Goal: Communication & Community: Answer question/provide support

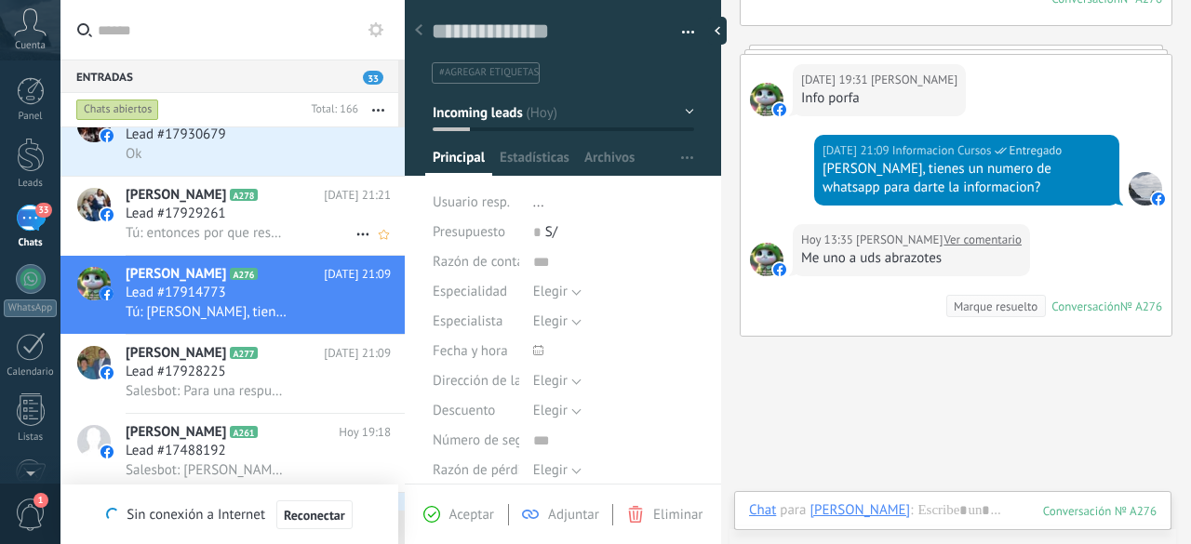
click at [193, 239] on span "Tú: entonces por que respondes a nuestra publicidad?" at bounding box center [207, 233] width 163 height 18
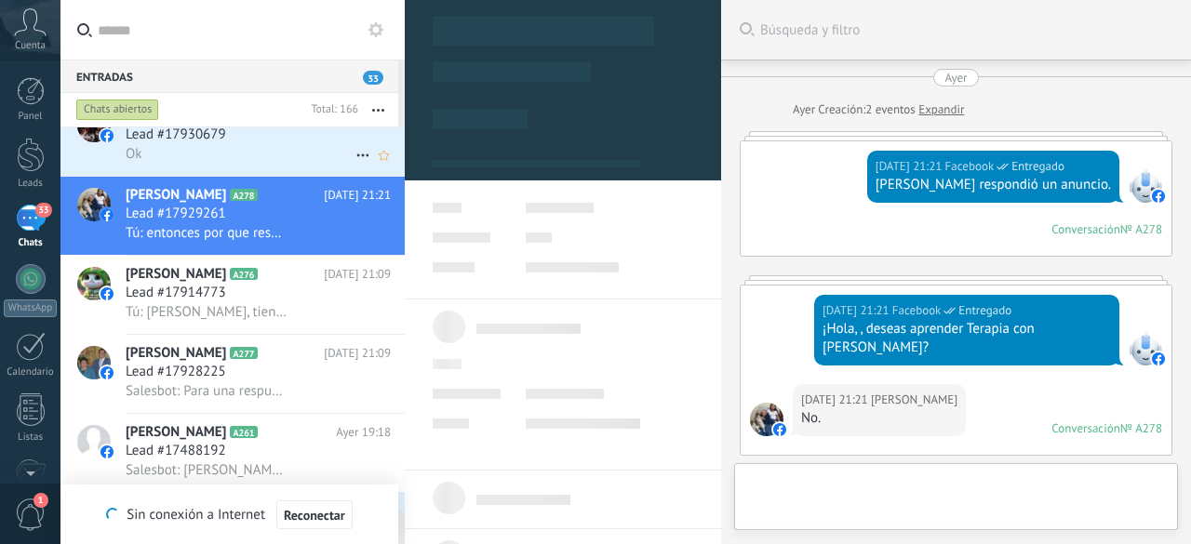
click at [227, 161] on div "Ok" at bounding box center [258, 154] width 265 height 20
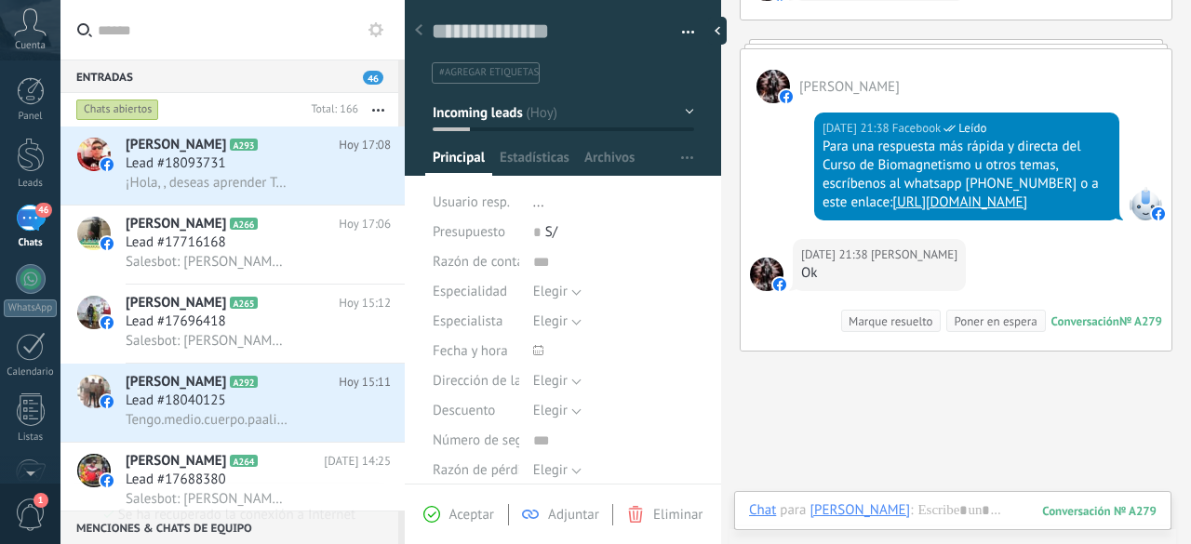
click at [227, 161] on h3 "Lead #18093731" at bounding box center [181, 163] width 110 height 19
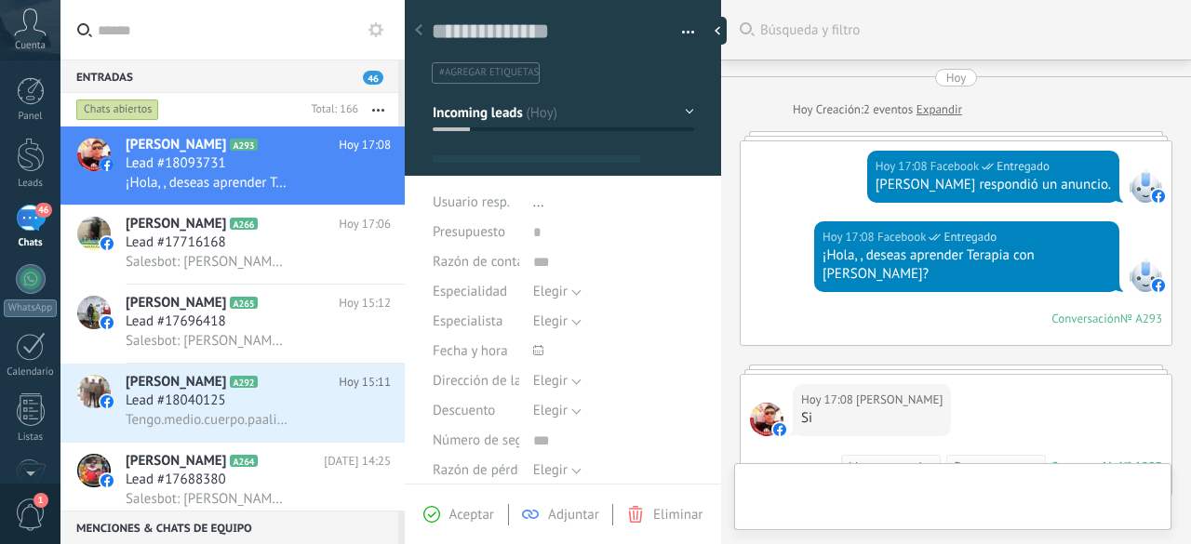
type textarea "**********"
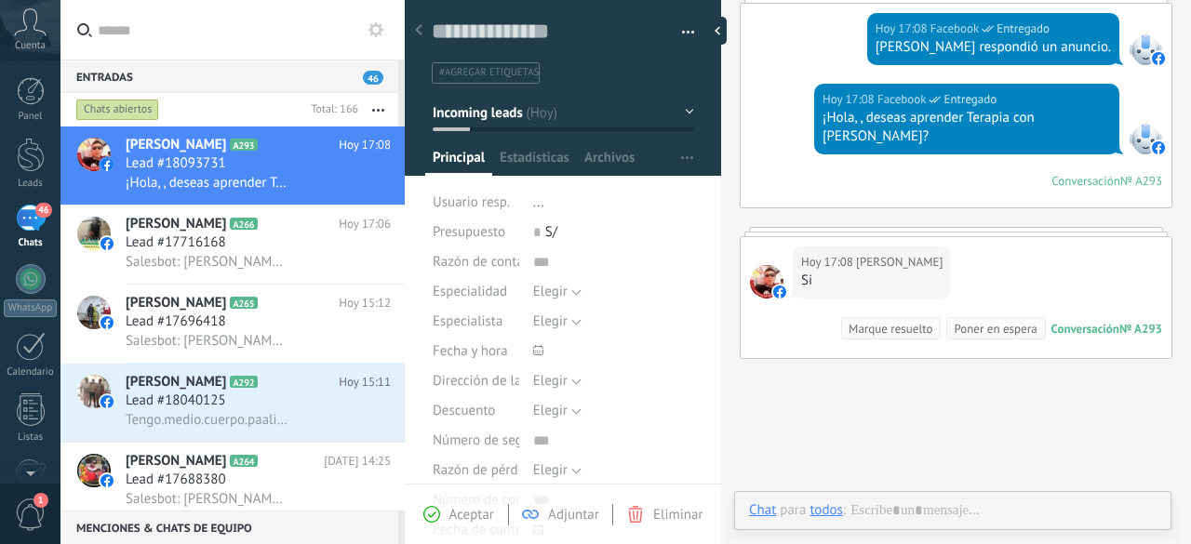
scroll to position [28, 0]
click at [995, 517] on div at bounding box center [952, 529] width 407 height 56
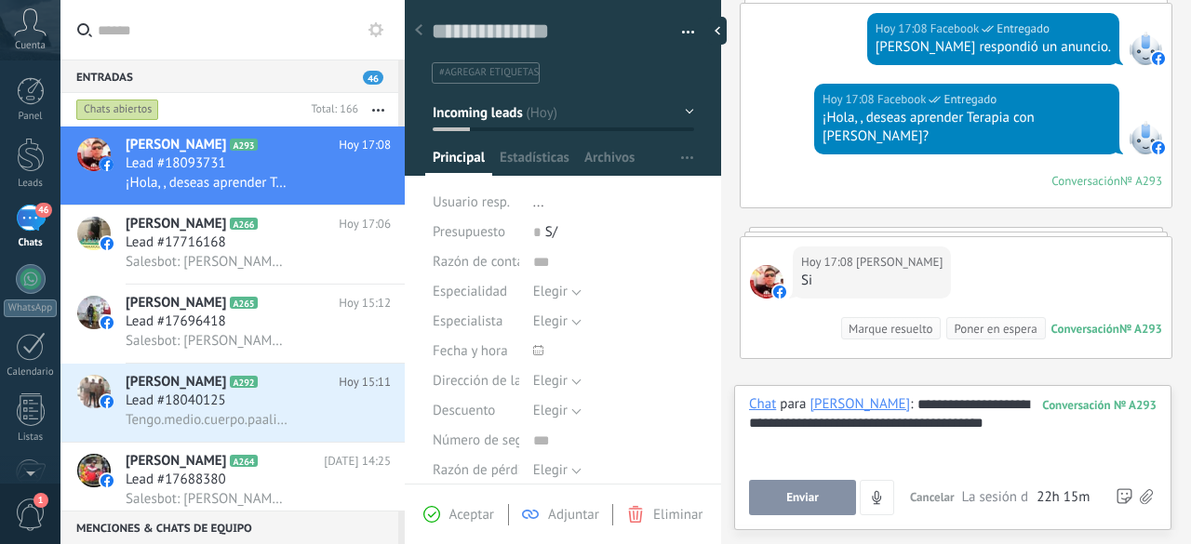
click at [795, 497] on span "Enviar" at bounding box center [802, 497] width 33 height 13
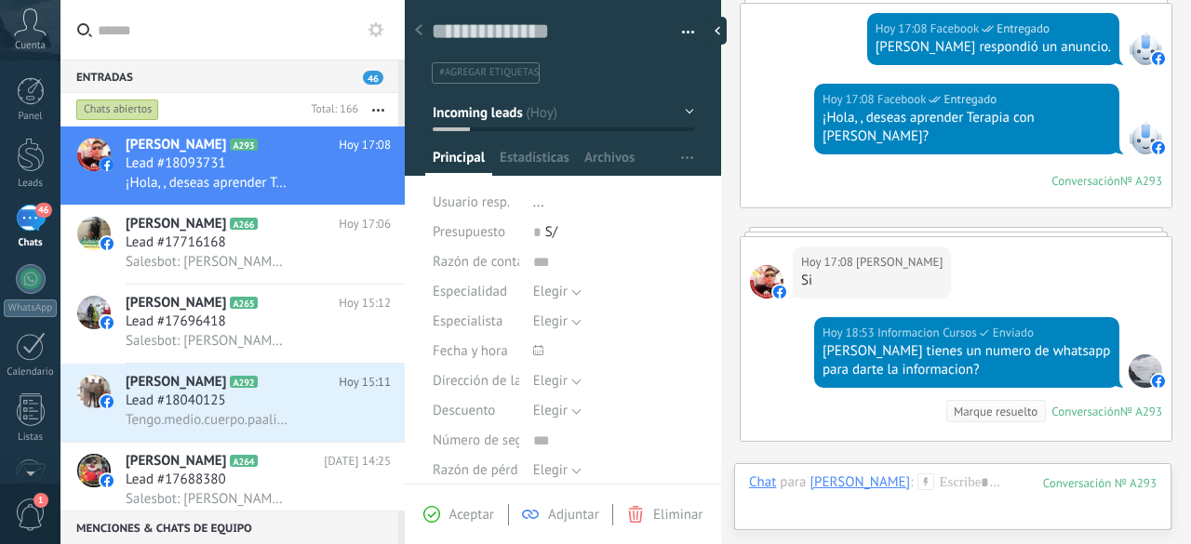
scroll to position [339, 0]
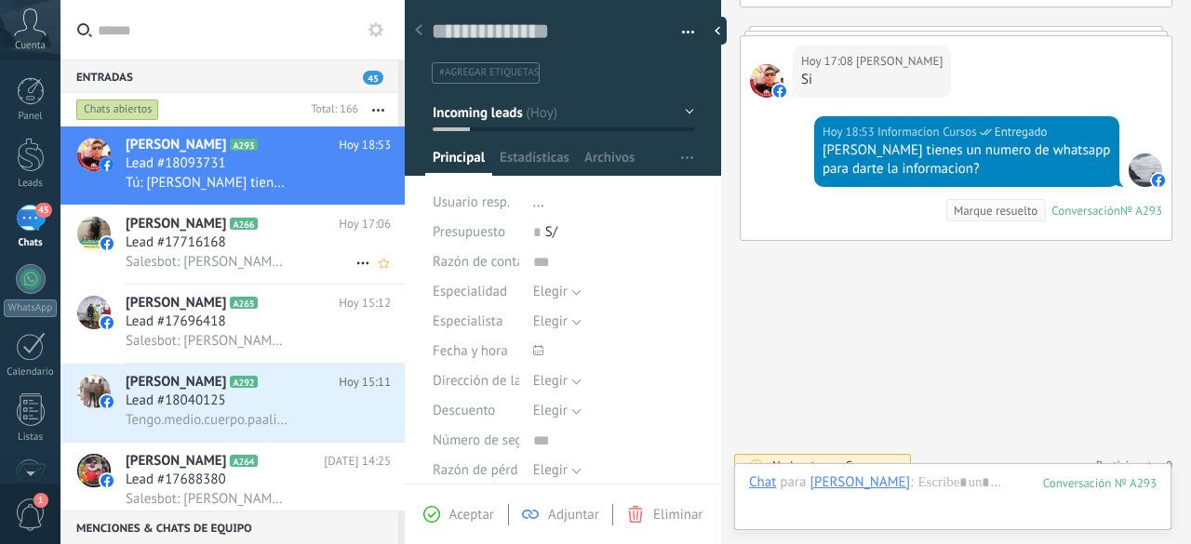
click at [264, 239] on div "Lead #17716168" at bounding box center [258, 243] width 265 height 19
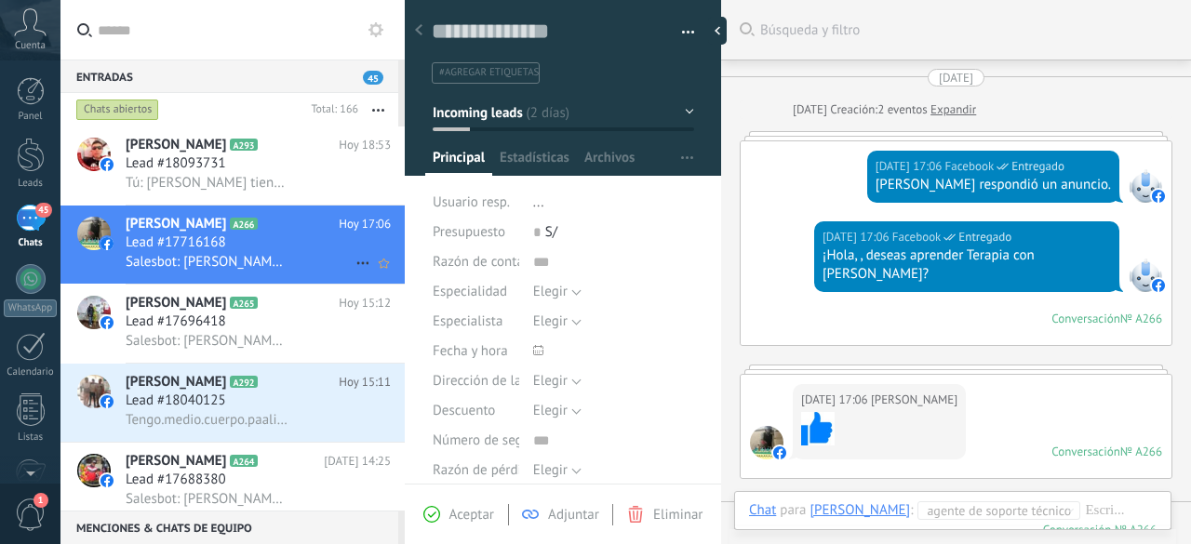
scroll to position [418, 0]
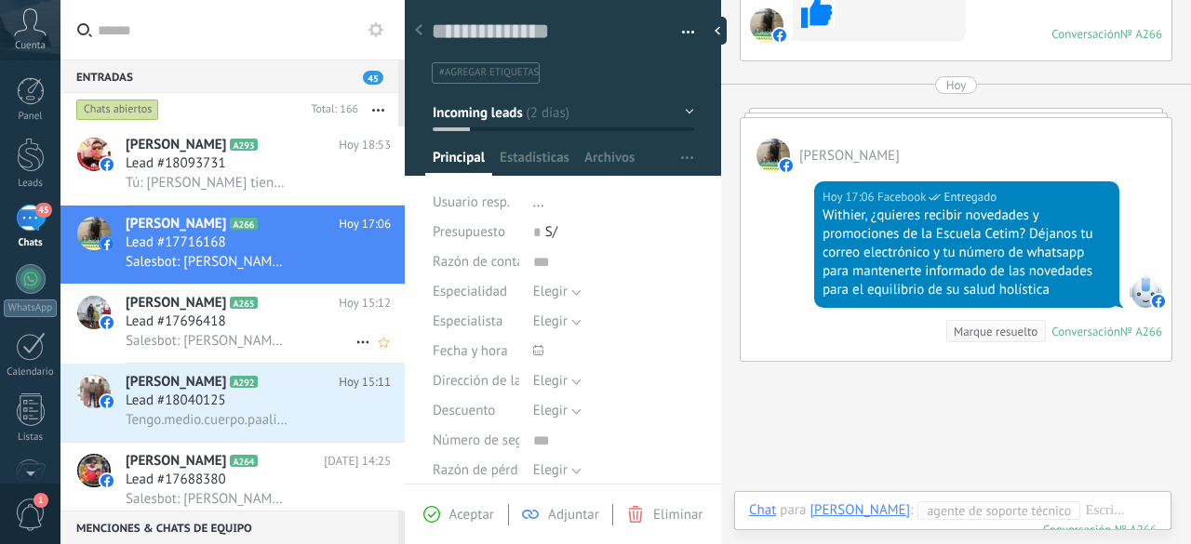
click at [203, 306] on span "[PERSON_NAME]" at bounding box center [176, 303] width 100 height 19
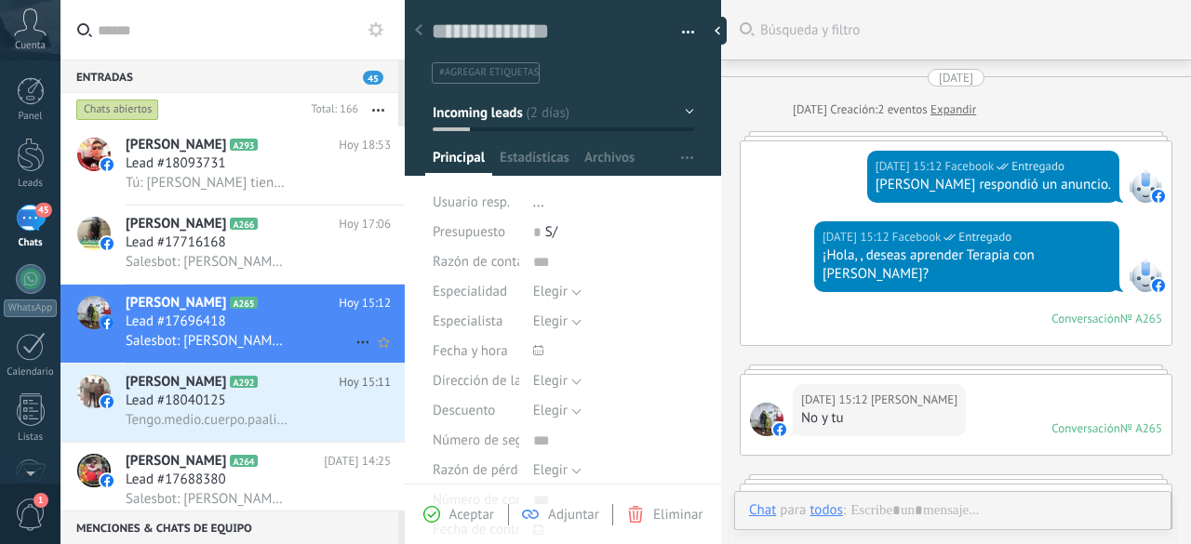
scroll to position [588, 0]
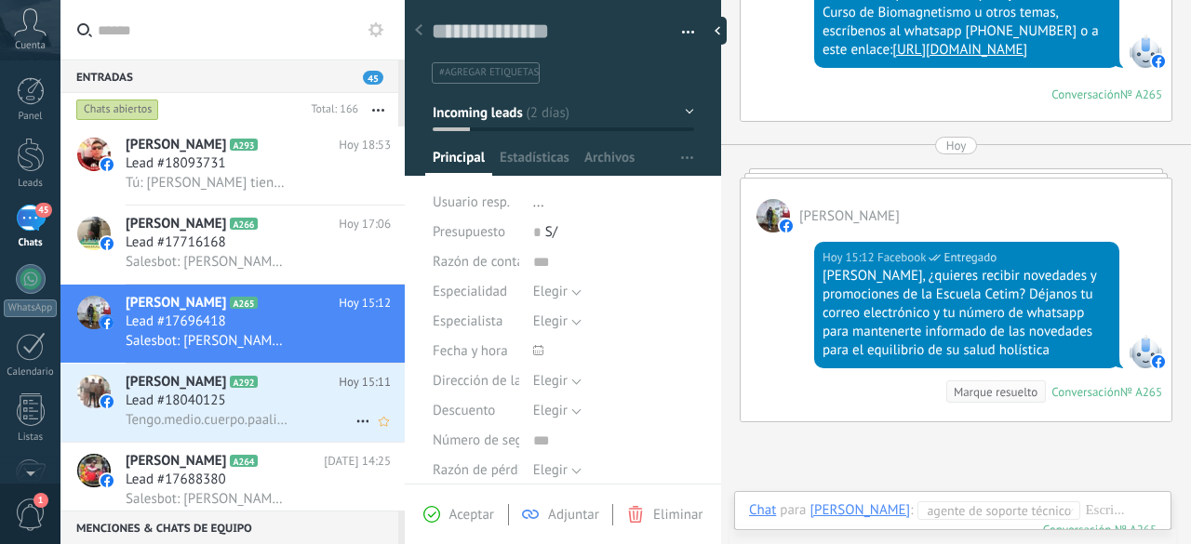
click at [183, 404] on span "Lead #18040125" at bounding box center [176, 401] width 100 height 19
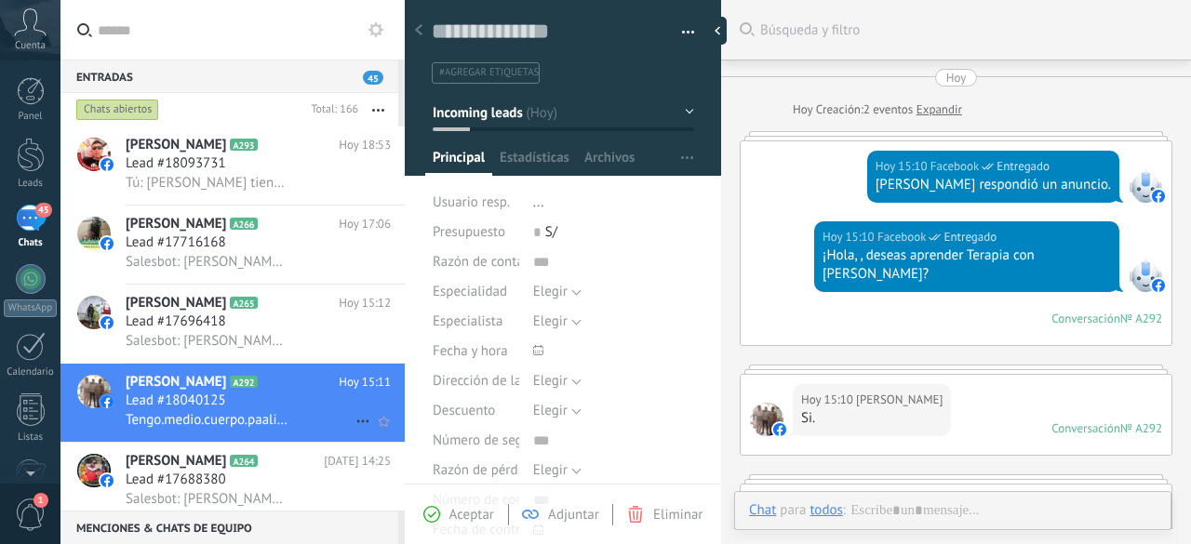
type textarea "**********"
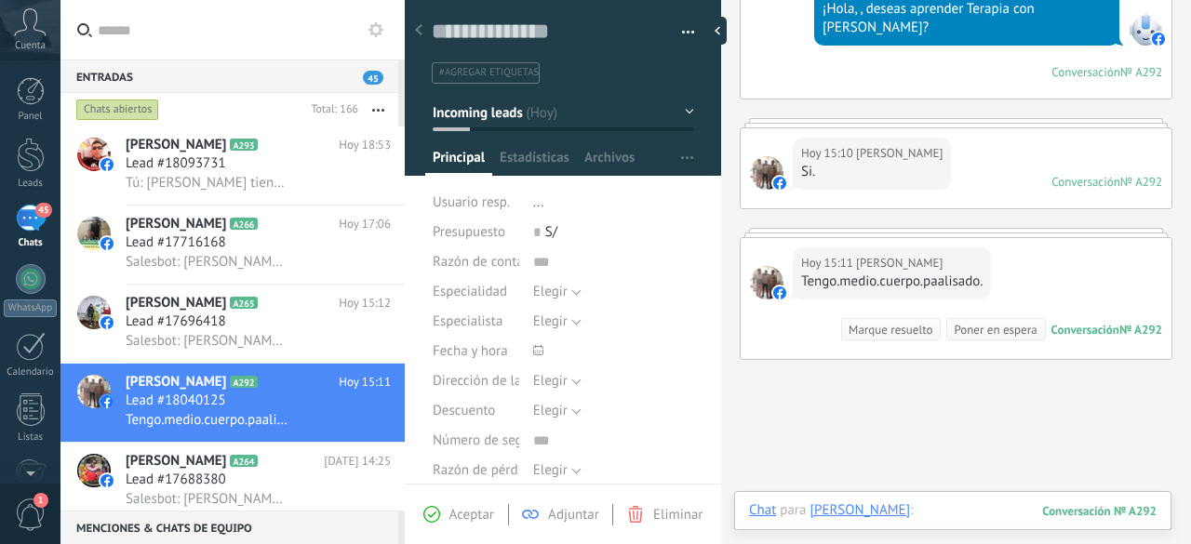
click at [958, 515] on div at bounding box center [952, 529] width 407 height 56
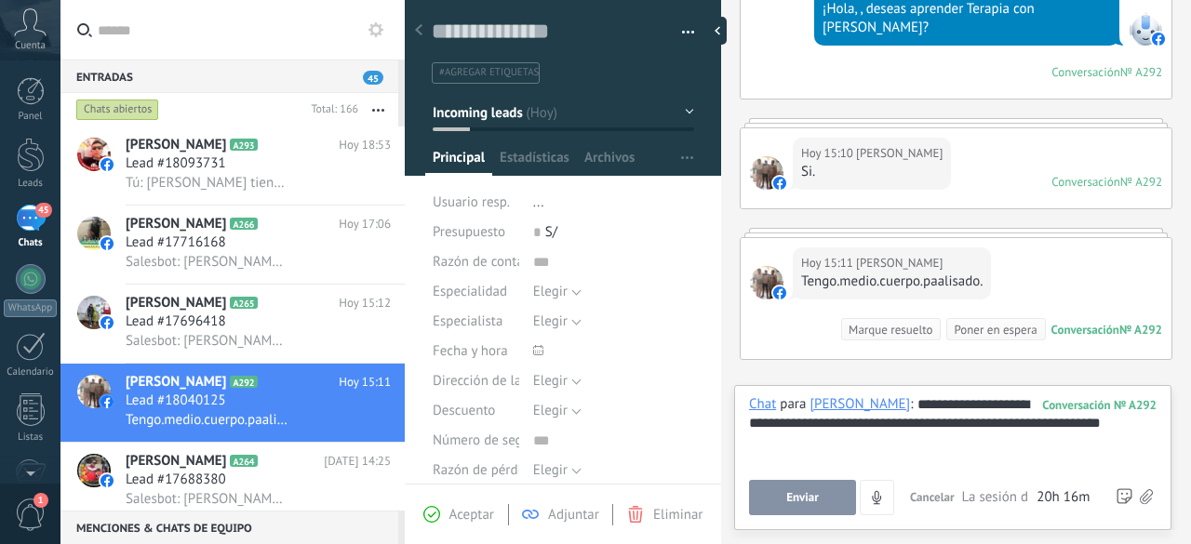
click at [817, 503] on span "Enviar" at bounding box center [802, 497] width 33 height 13
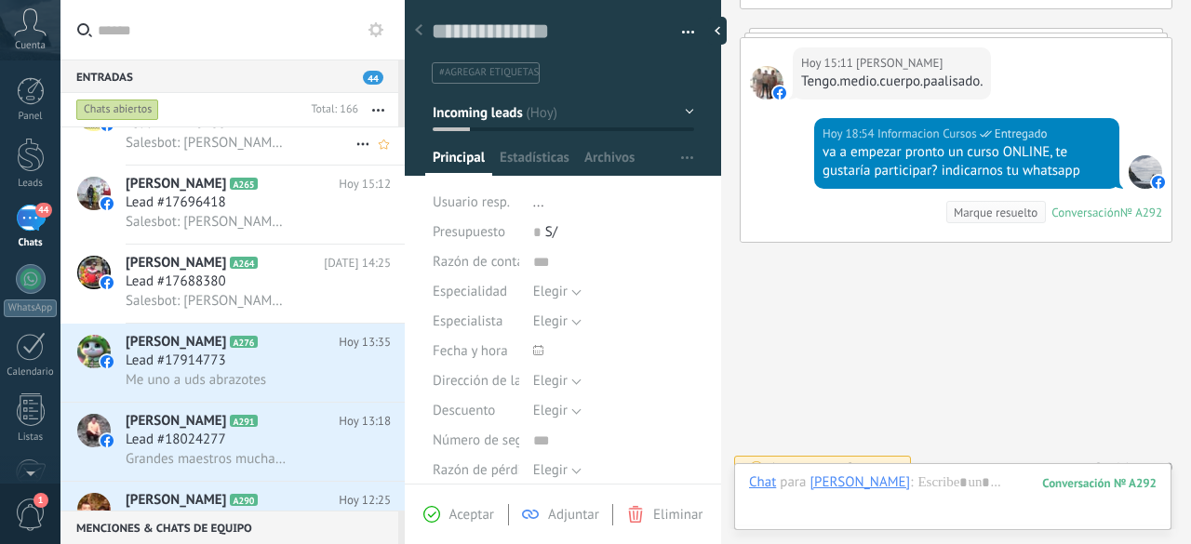
scroll to position [200, 0]
click at [197, 301] on span "Salesbot: [PERSON_NAME], ¿quieres recibir novedades y promociones de la Escuela…" at bounding box center [207, 300] width 163 height 18
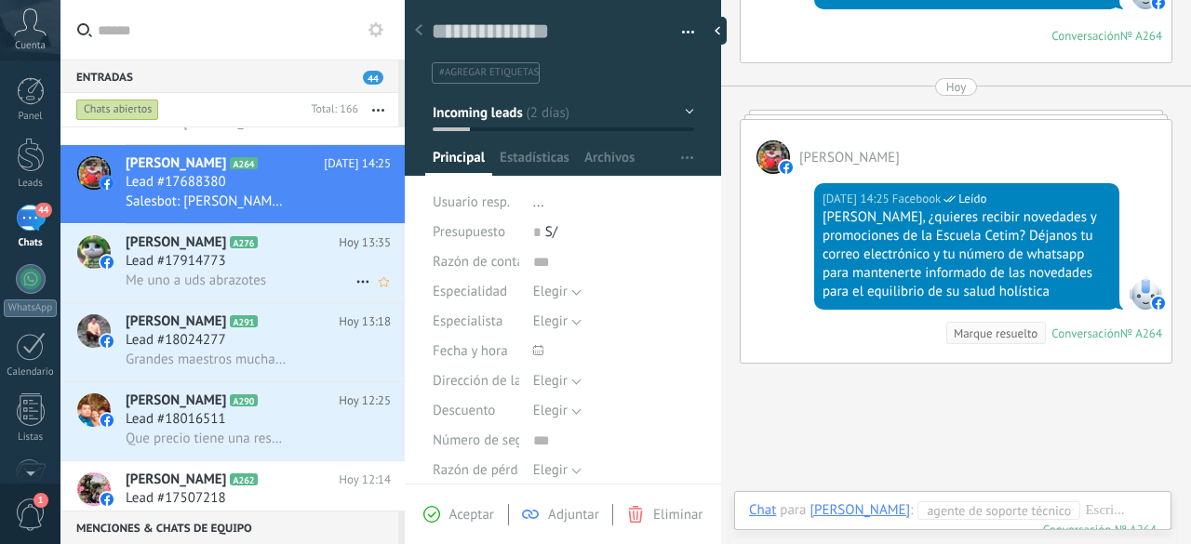
scroll to position [320, 0]
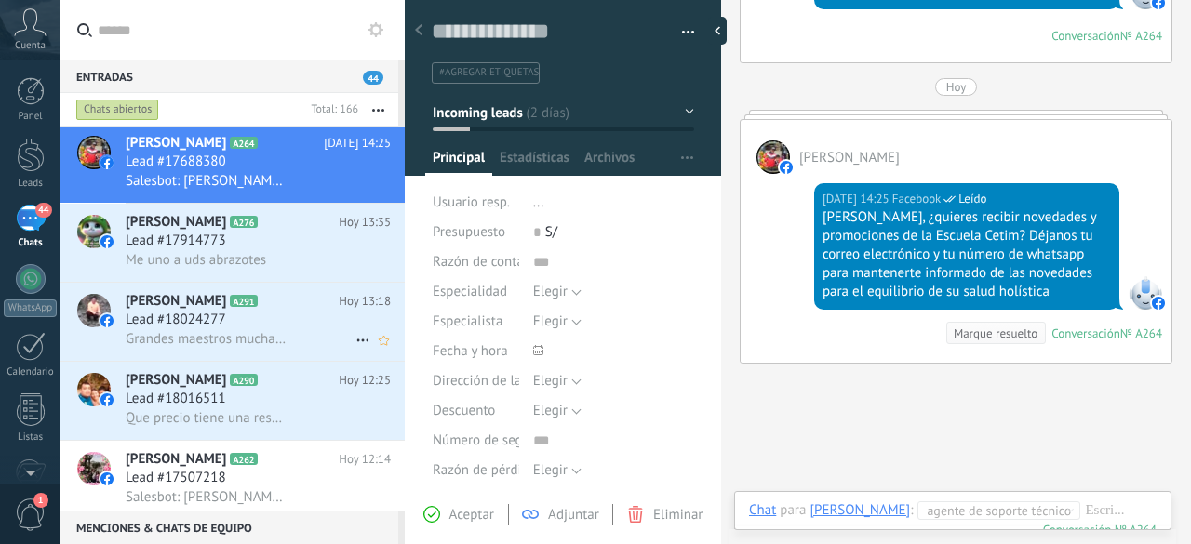
click at [223, 339] on span "Grandes maestros muchas bendiciones y fortalezas profesor [PERSON_NAME] y profe…" at bounding box center [207, 339] width 163 height 18
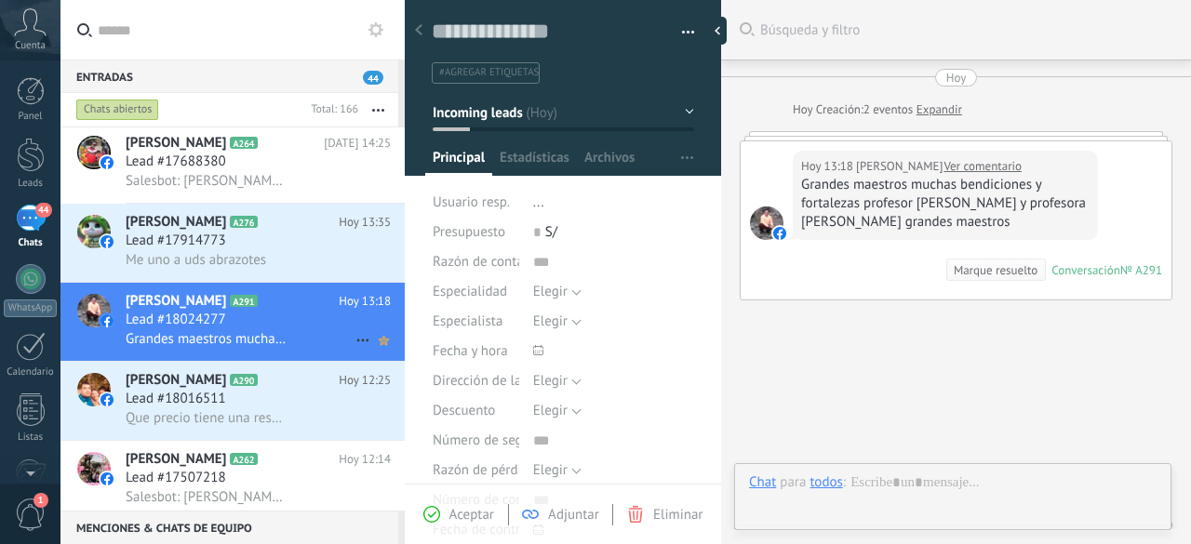
type textarea "**********"
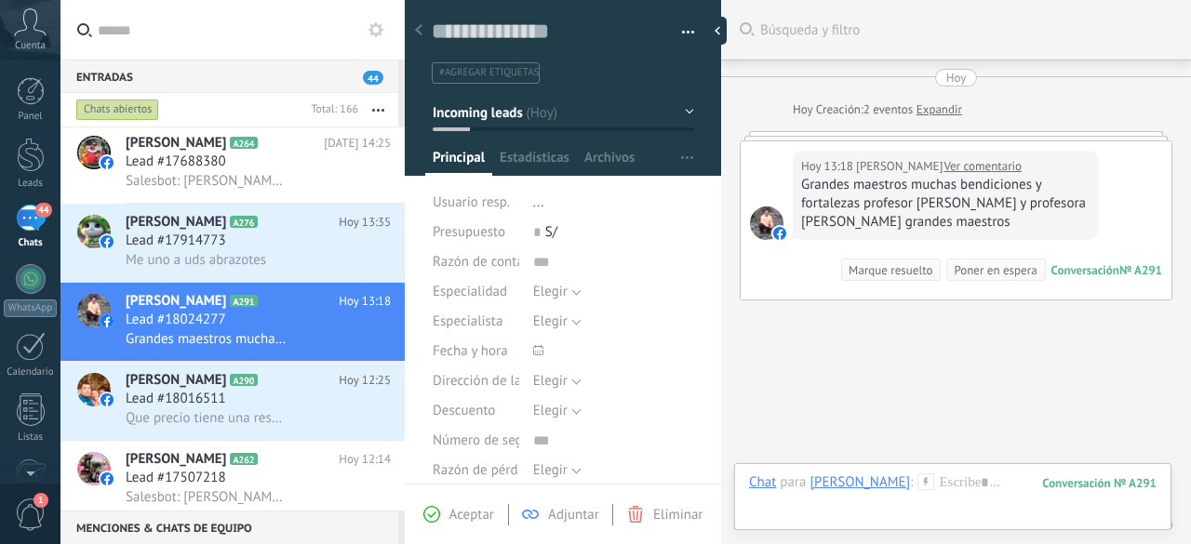
scroll to position [28, 0]
click at [1088, 484] on div at bounding box center [952, 502] width 407 height 56
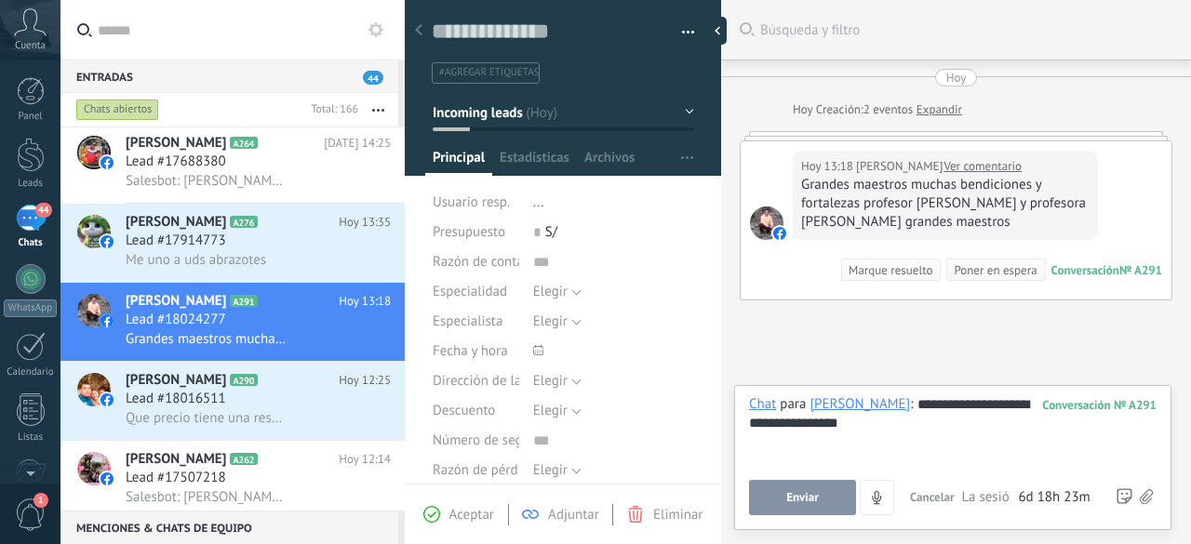
click at [827, 492] on button "Enviar" at bounding box center [802, 497] width 107 height 35
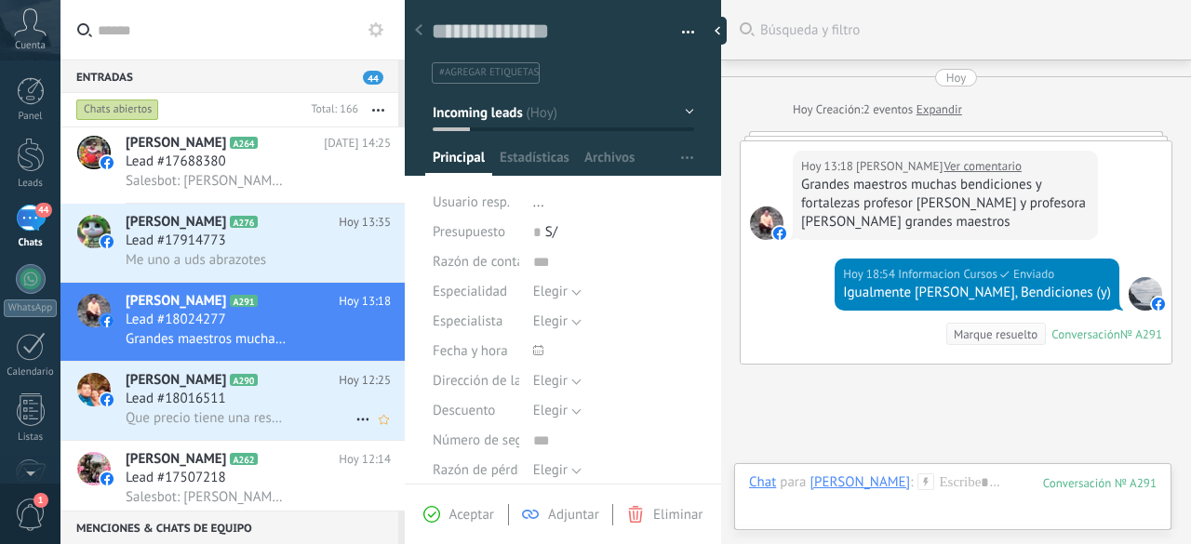
scroll to position [143, 0]
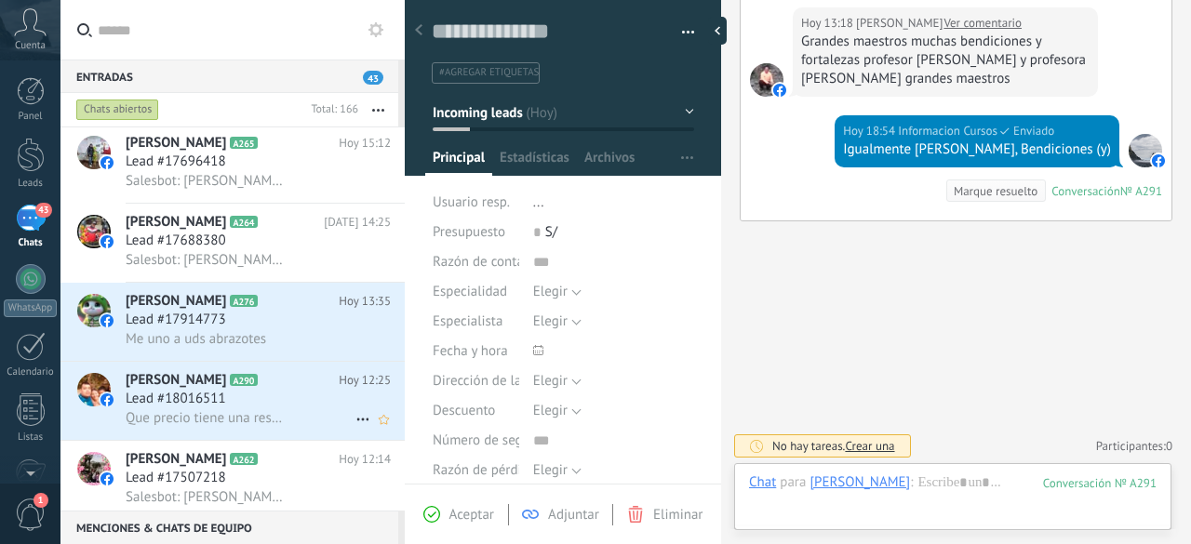
click at [228, 427] on span "Que precio tiene una resonancia magnética" at bounding box center [207, 418] width 163 height 18
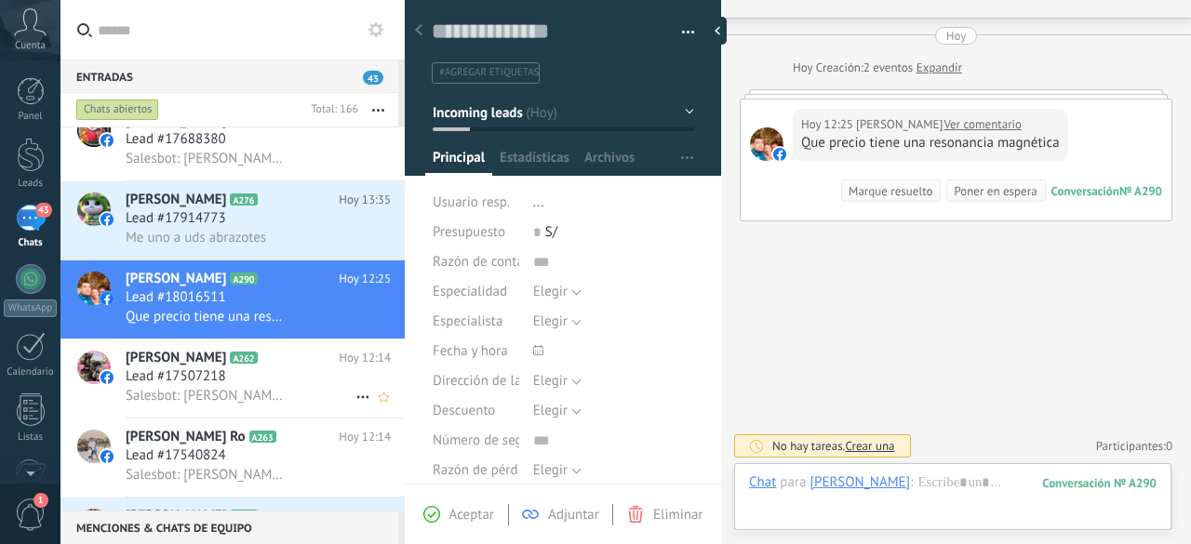
scroll to position [461, 0]
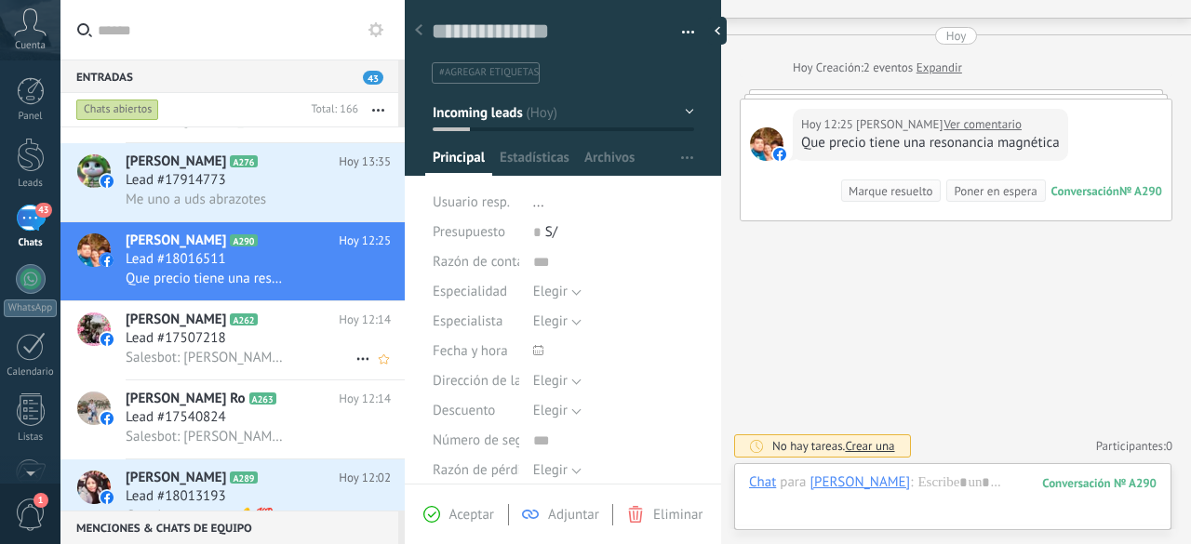
click at [226, 367] on span "Salesbot: [PERSON_NAME], ¿quieres recibir novedades y promociones de la Escuela…" at bounding box center [207, 358] width 163 height 18
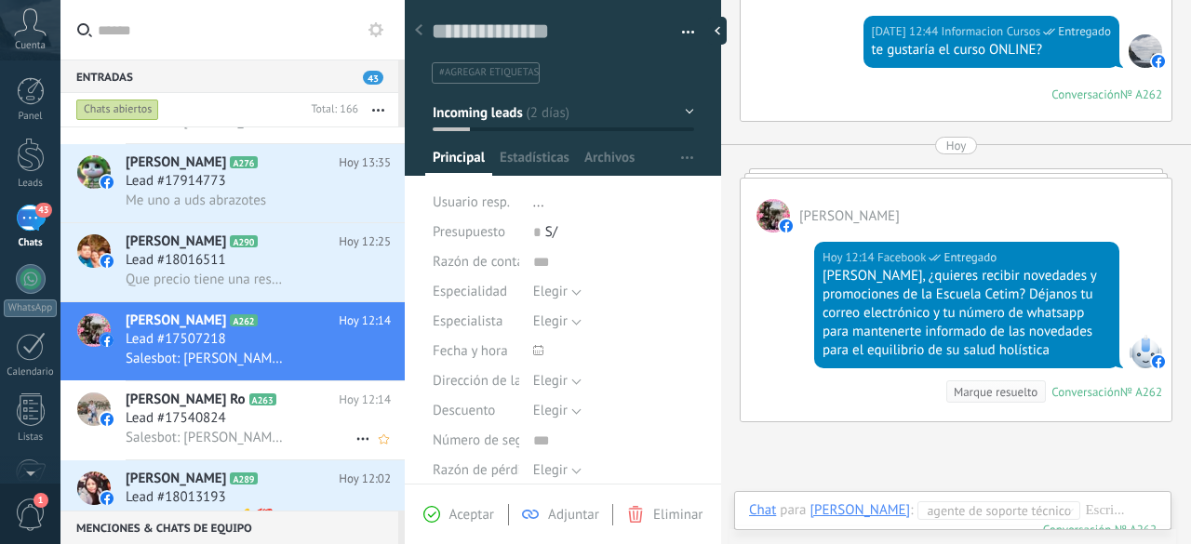
scroll to position [503, 0]
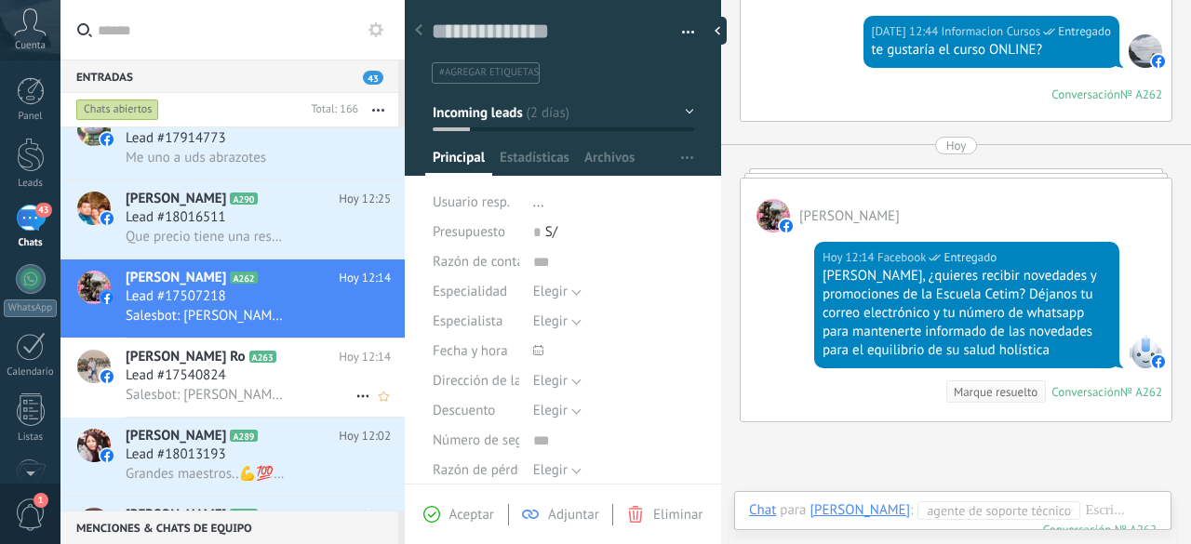
click at [179, 392] on div "Salesbot: [PERSON_NAME], ¿quieres recibir novedades y promociones de la Escuela…" at bounding box center [258, 395] width 265 height 20
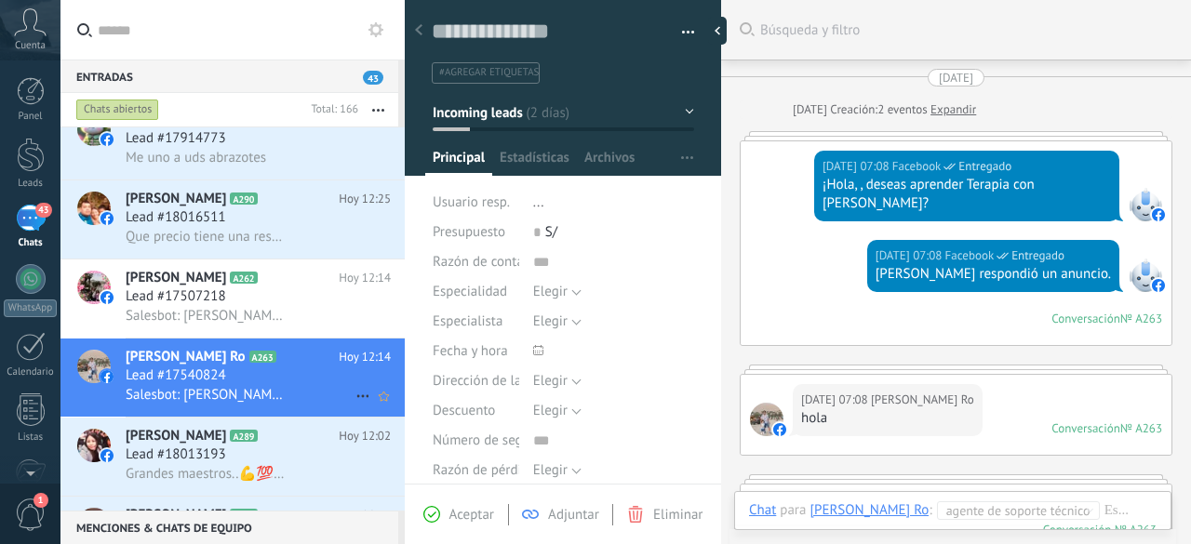
scroll to position [568, 0]
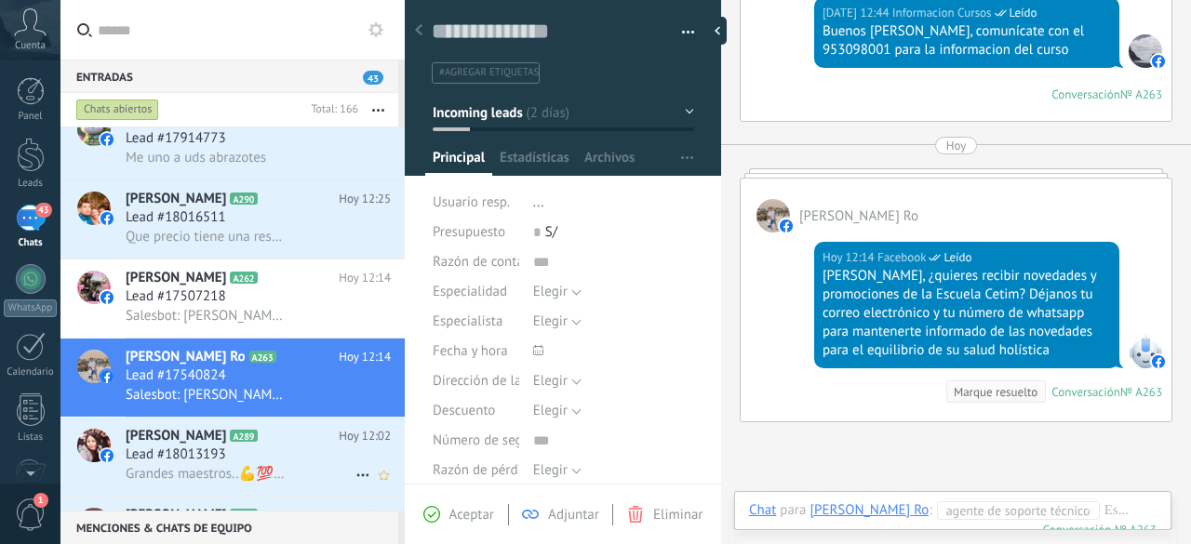
click at [208, 463] on span "Lead #18013193" at bounding box center [176, 455] width 100 height 19
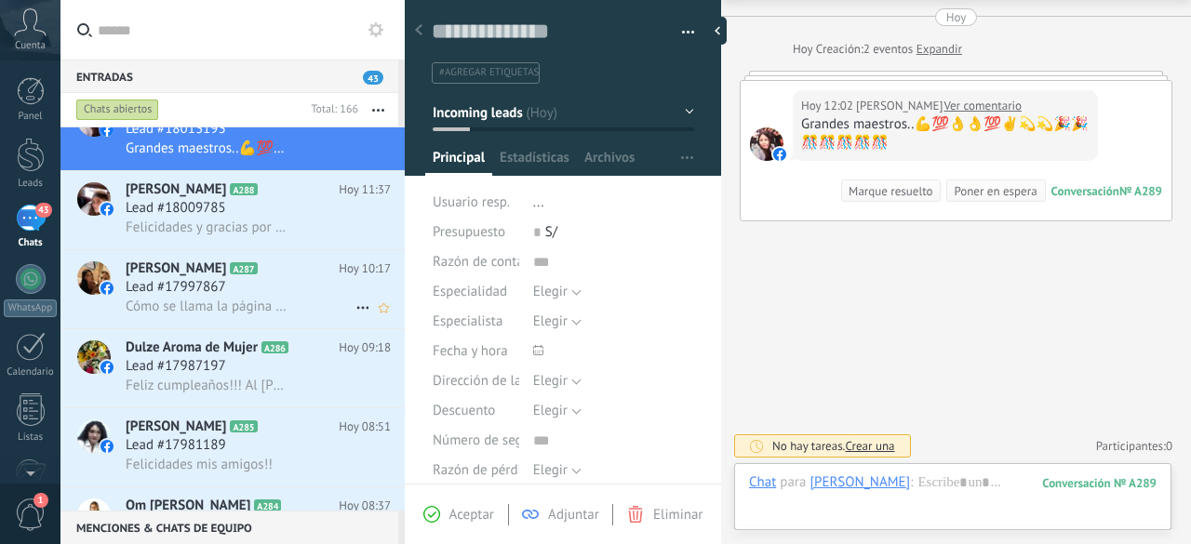
scroll to position [835, 0]
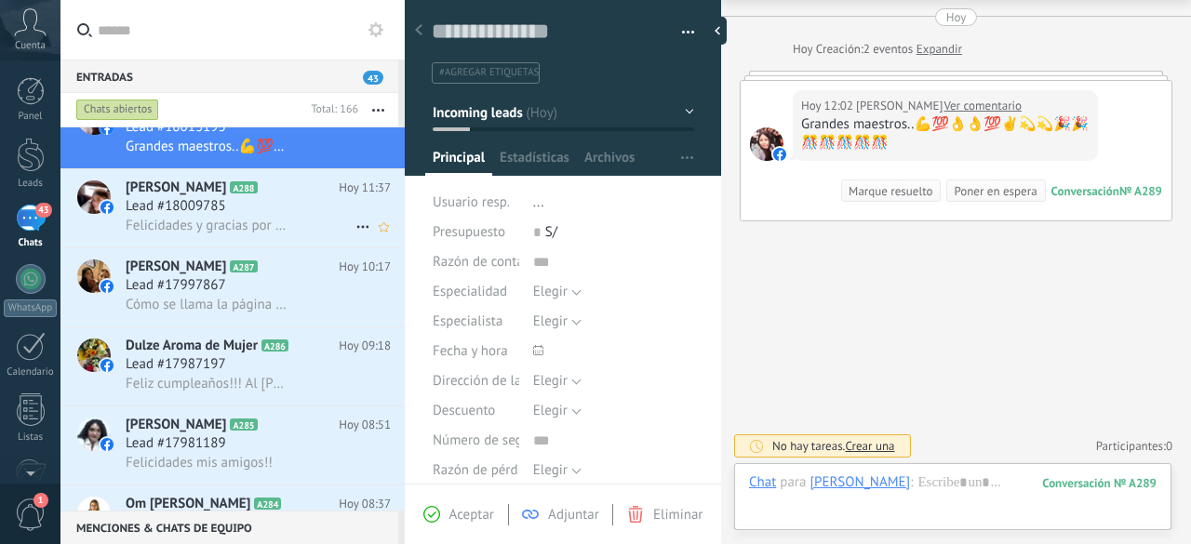
click at [210, 220] on div "Felicidades y gracias por compartir sus conocimientos profesor [PERSON_NAME] y …" at bounding box center [258, 226] width 265 height 20
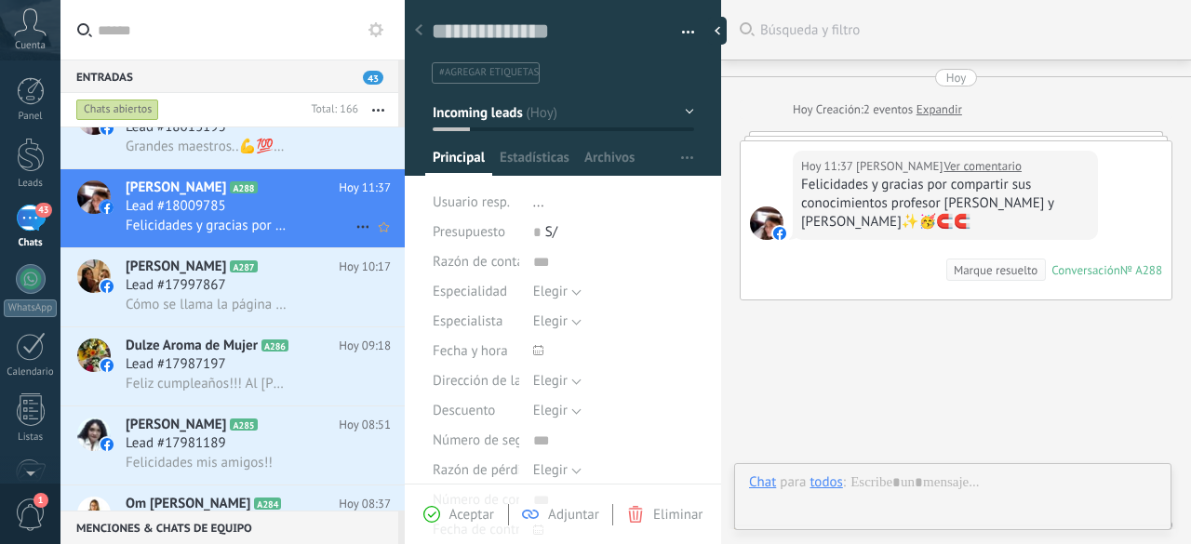
scroll to position [28, 0]
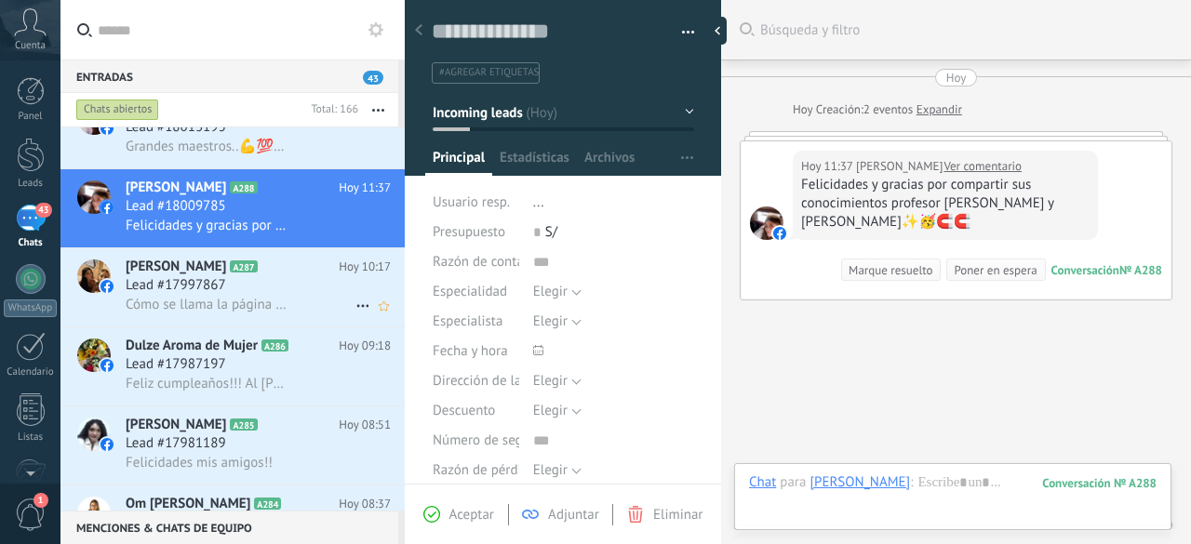
click at [201, 288] on span "Lead #17997867" at bounding box center [176, 285] width 100 height 19
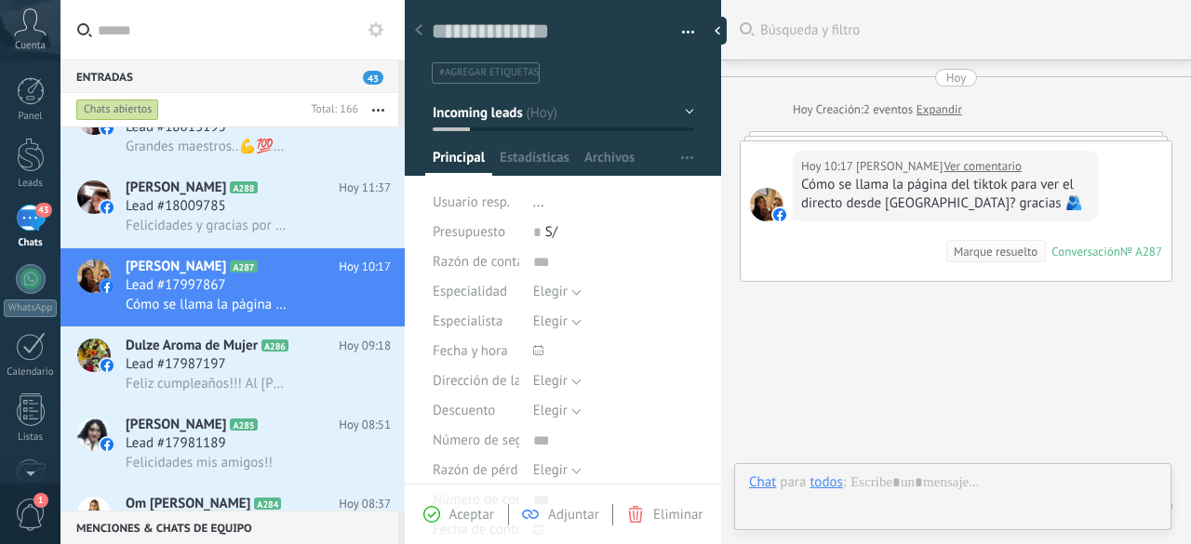
type textarea "**********"
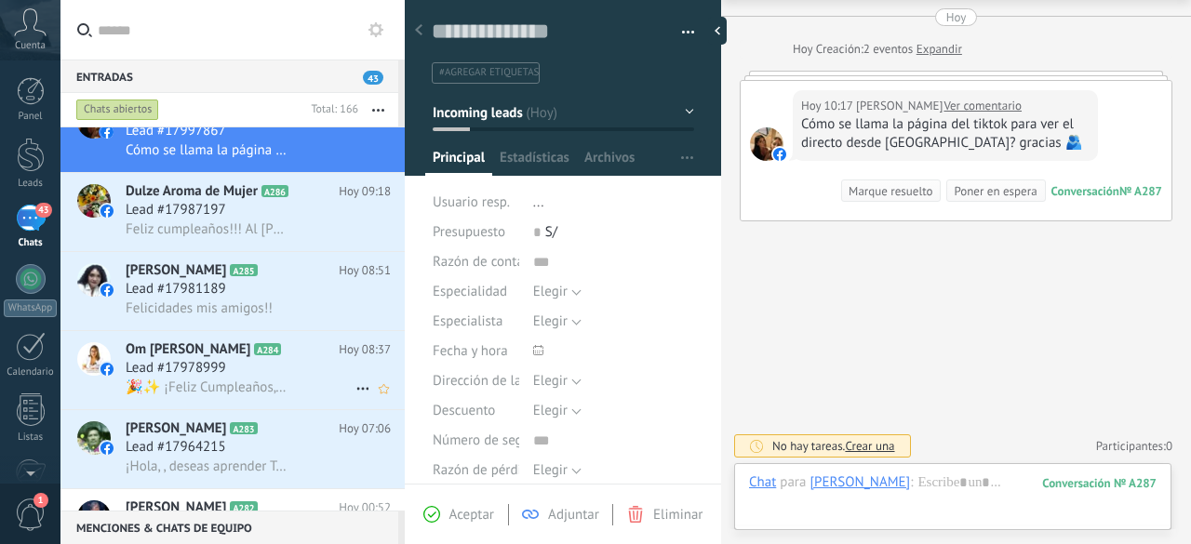
scroll to position [1011, 0]
